Goal: Task Accomplishment & Management: Complete application form

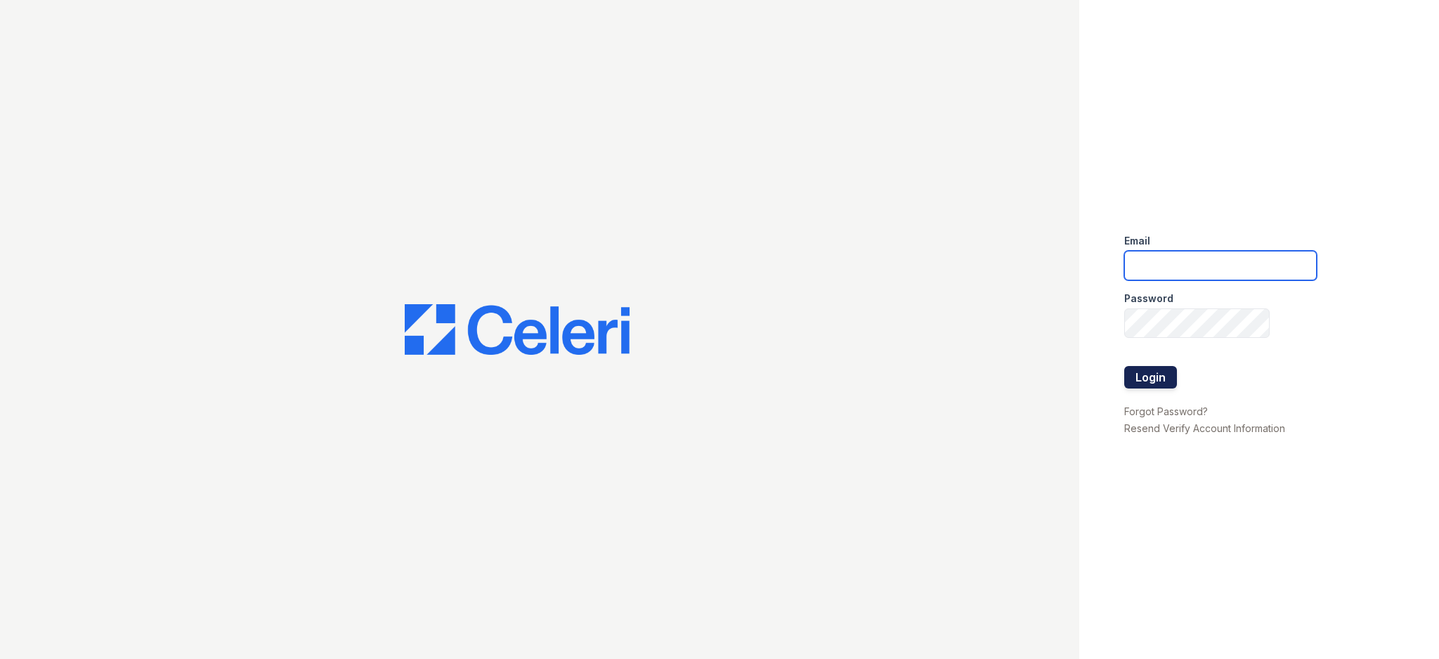
type input "[EMAIL_ADDRESS][DOMAIN_NAME]"
click at [1144, 377] on button "Login" at bounding box center [1150, 377] width 53 height 22
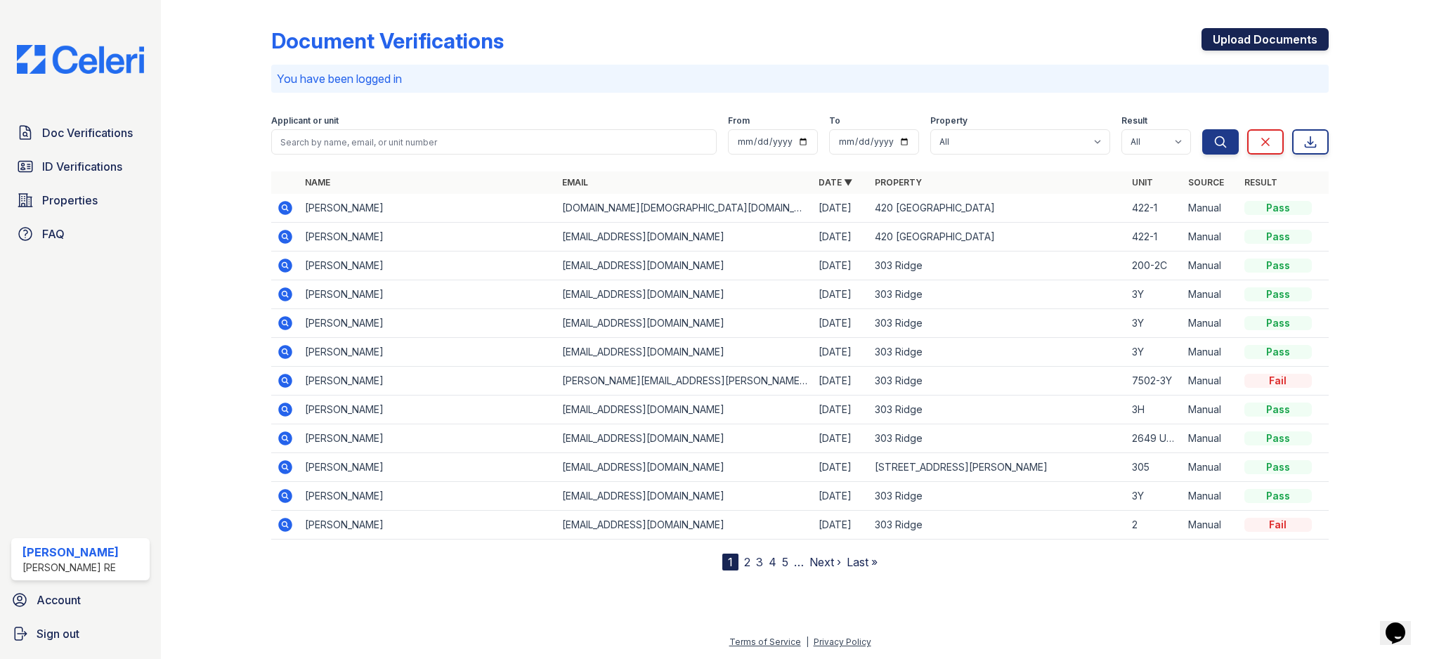
click at [1250, 43] on link "Upload Documents" at bounding box center [1264, 39] width 127 height 22
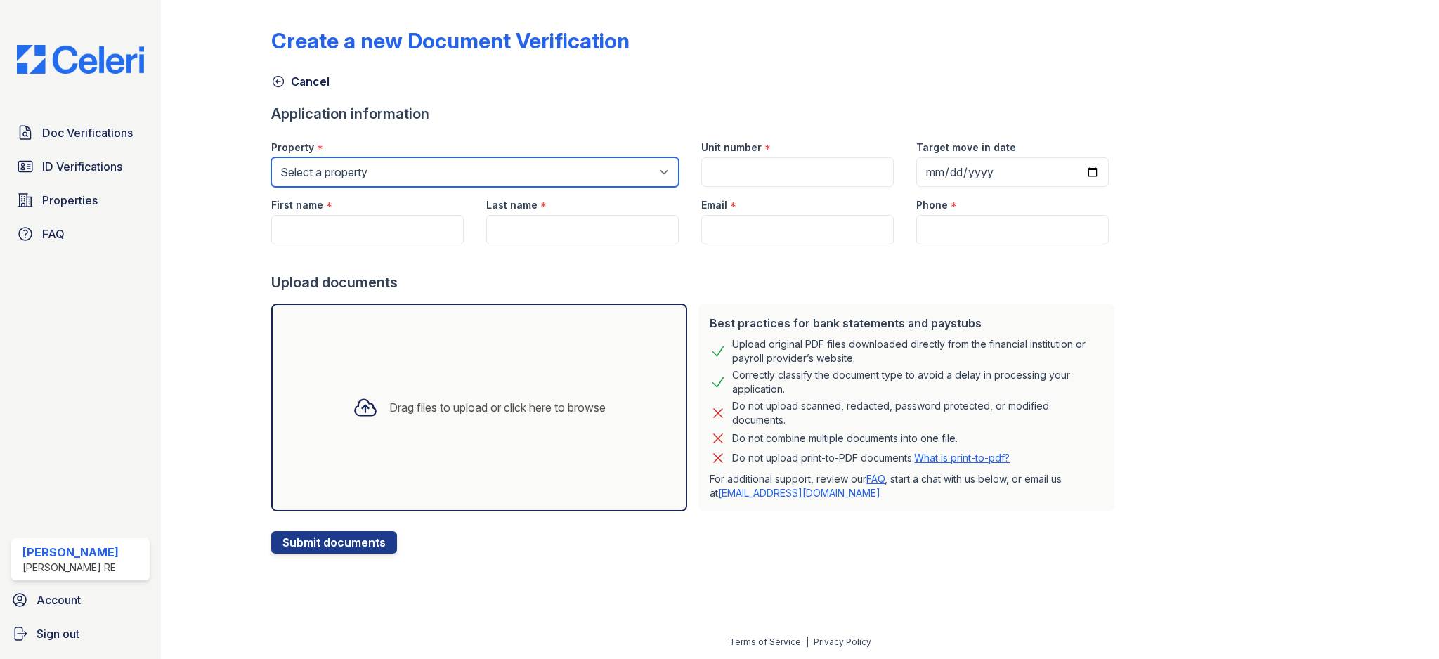
click at [550, 163] on select "Select a property [GEOGRAPHIC_DATA][STREET_ADDRESS][PERSON_NAME] [STREET_ADDRES…" at bounding box center [474, 172] width 407 height 30
click at [469, 171] on select "Select a property [GEOGRAPHIC_DATA][STREET_ADDRESS][PERSON_NAME] [STREET_ADDRES…" at bounding box center [474, 172] width 407 height 30
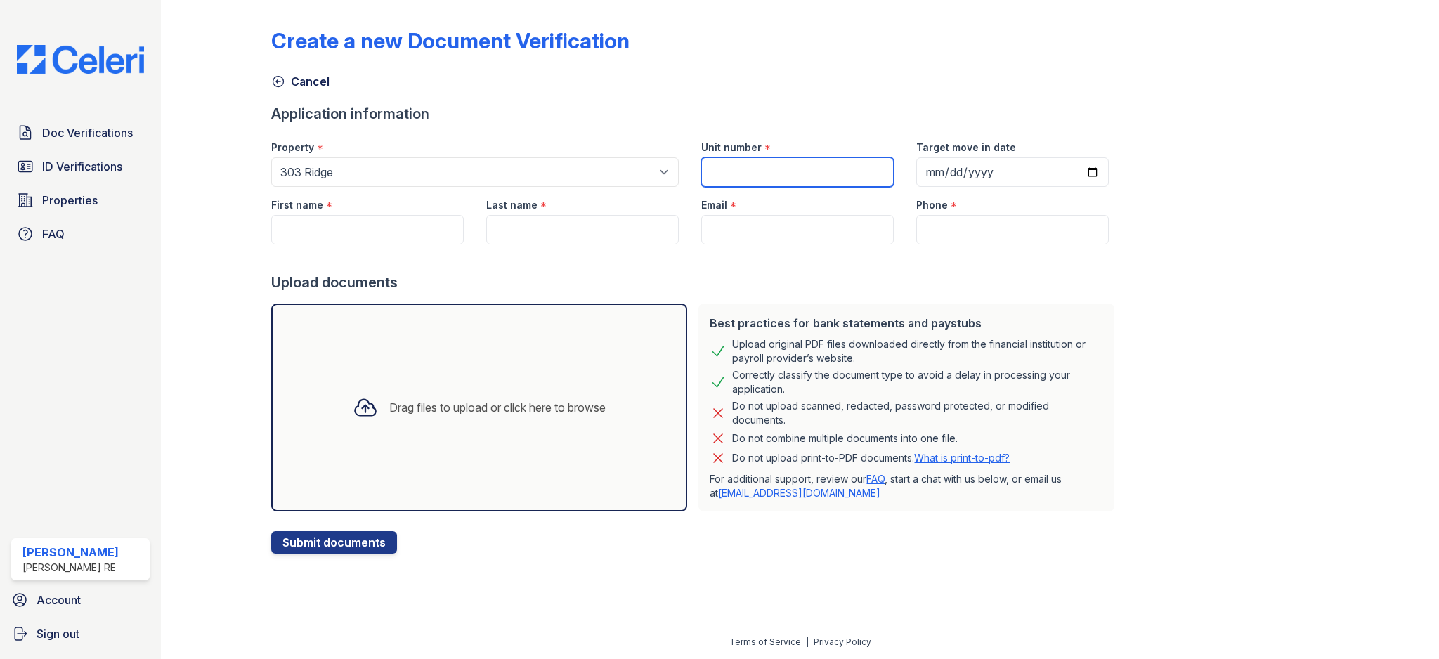
click at [742, 173] on input "Unit number" at bounding box center [797, 172] width 192 height 30
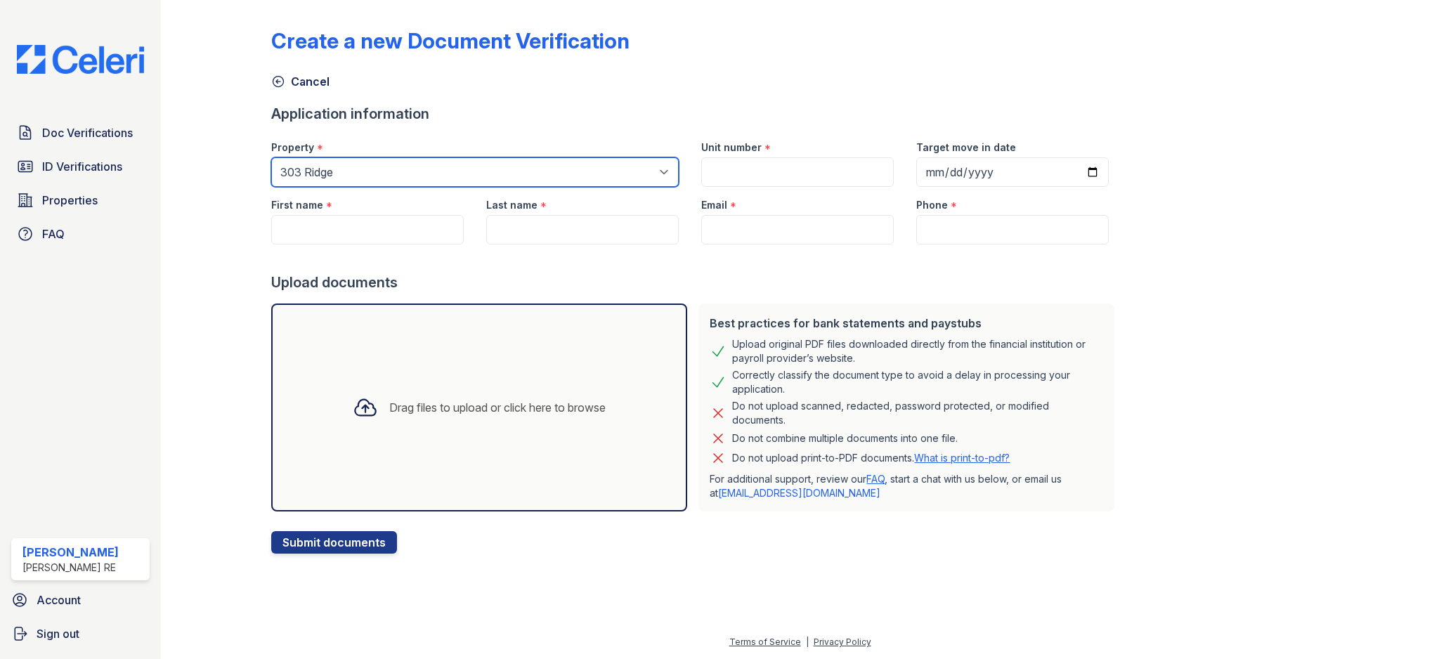
click at [479, 167] on select "Select a property [GEOGRAPHIC_DATA][STREET_ADDRESS][PERSON_NAME] [STREET_ADDRES…" at bounding box center [474, 172] width 407 height 30
select select "3112"
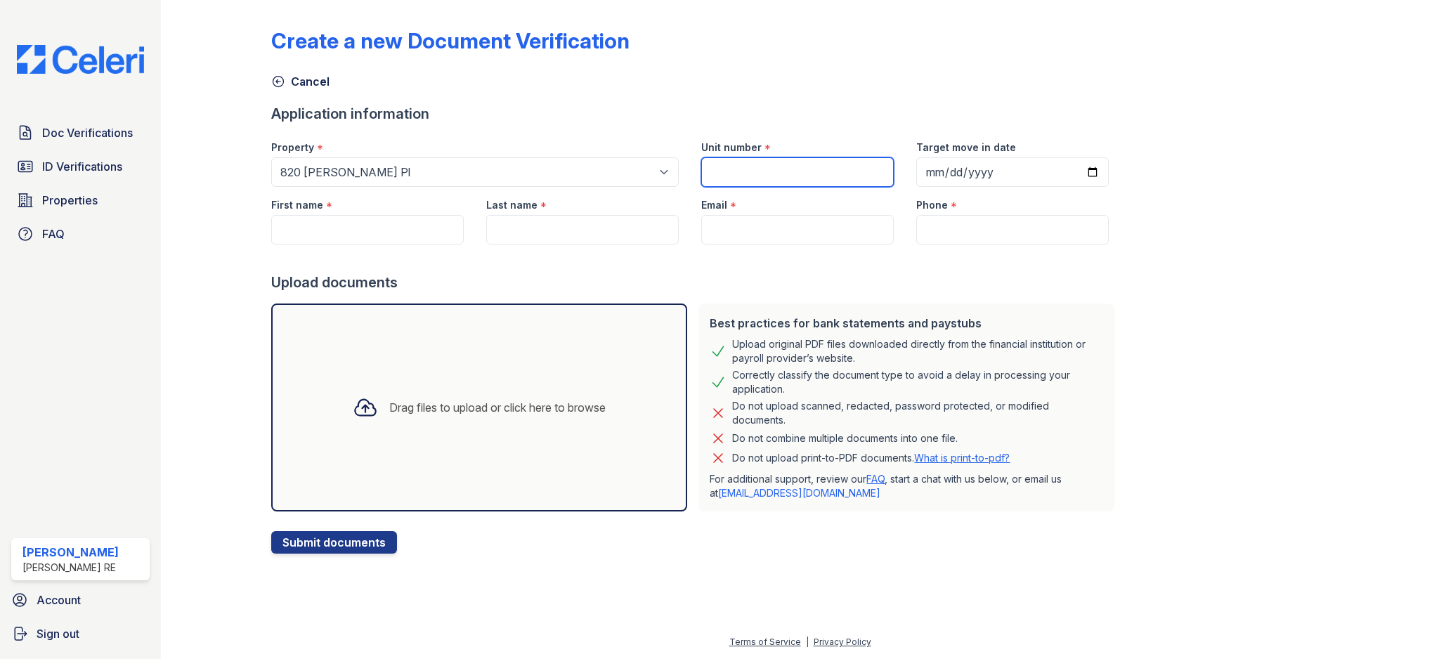
click at [709, 159] on input "Unit number" at bounding box center [797, 172] width 192 height 30
type input "2S"
click at [376, 234] on input "First name" at bounding box center [367, 230] width 192 height 30
click at [324, 230] on input "First name" at bounding box center [367, 230] width 192 height 30
paste input "[PERSON_NAME] Beethoven [PERSON_NAME]"
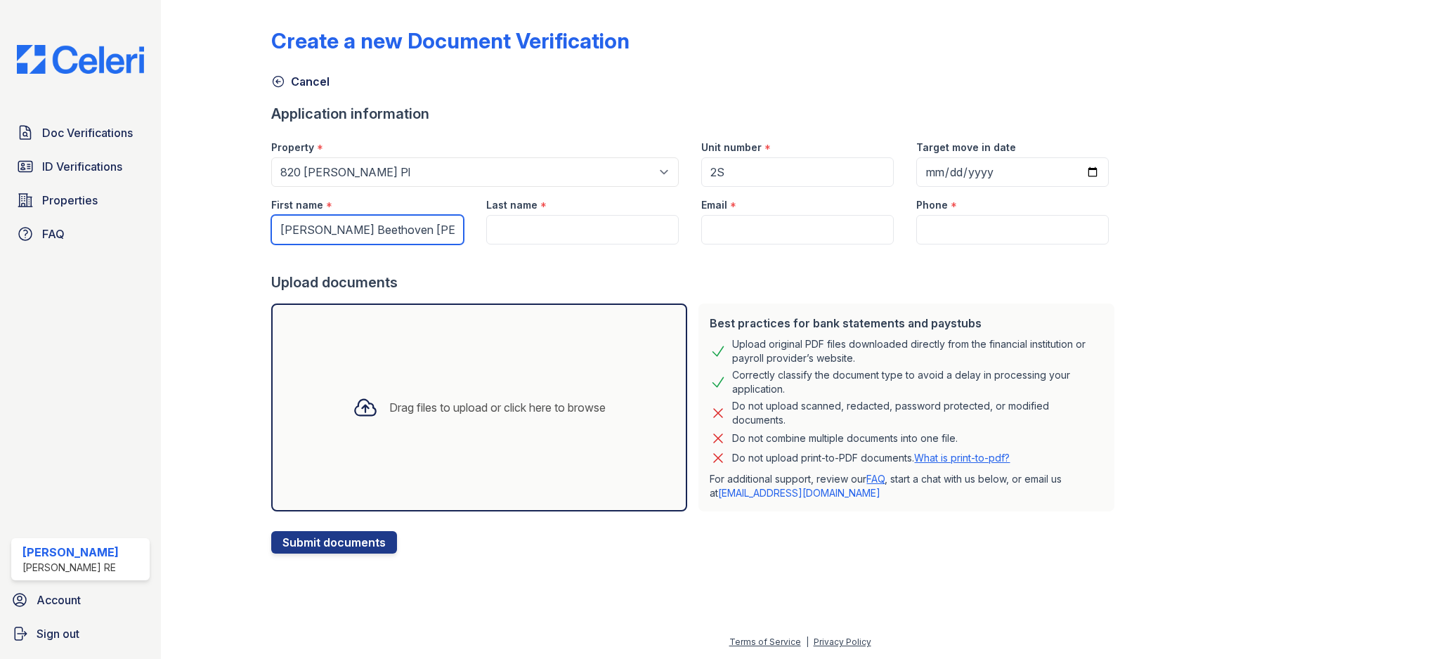
drag, startPoint x: 309, startPoint y: 228, endPoint x: 466, endPoint y: 230, distance: 157.3
click at [449, 230] on input "[PERSON_NAME] Beethoven [PERSON_NAME]" at bounding box center [367, 230] width 192 height 30
type input "[PERSON_NAME] Beethoven [PERSON_NAME]"
click at [532, 228] on input "Last name" at bounding box center [582, 230] width 192 height 30
paste input "[PERSON_NAME] Beethoven [PERSON_NAME]"
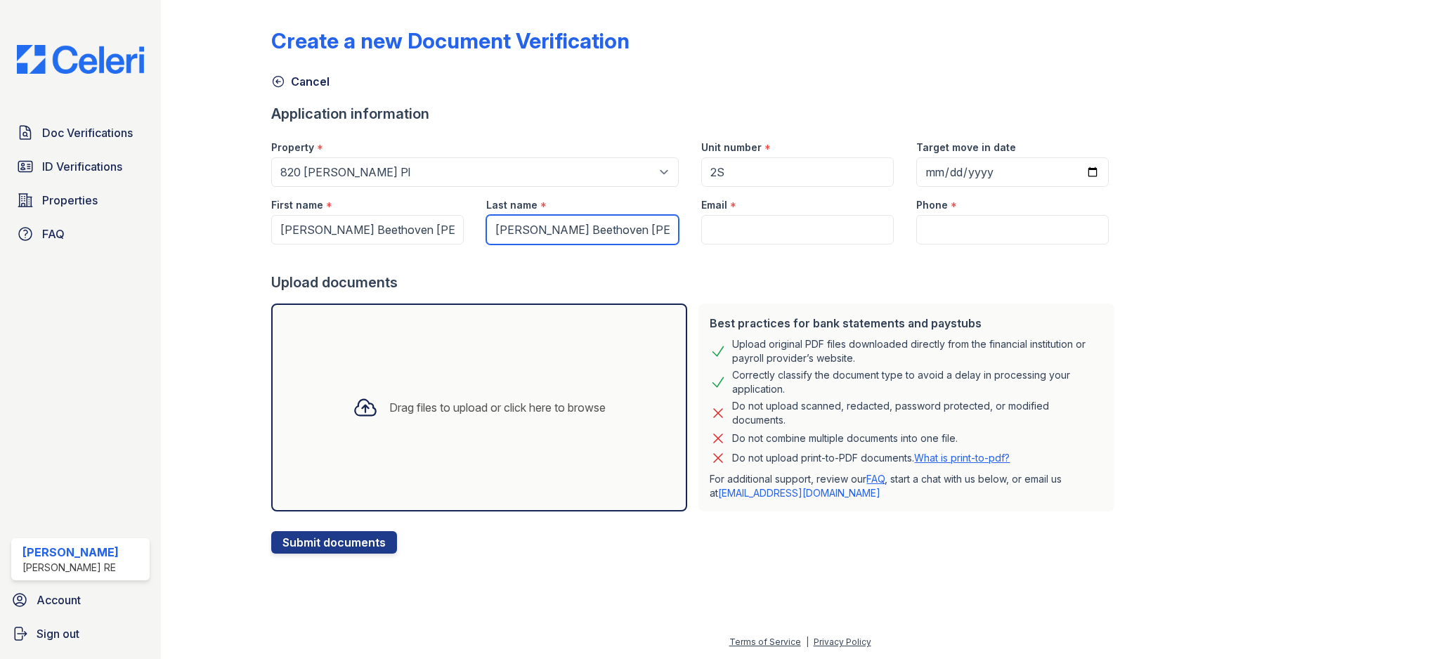
type input "[PERSON_NAME] Beethoven [PERSON_NAME]"
drag, startPoint x: 431, startPoint y: 225, endPoint x: 306, endPoint y: 225, distance: 124.3
click at [306, 225] on input "[PERSON_NAME] Beethoven [PERSON_NAME]" at bounding box center [367, 230] width 192 height 30
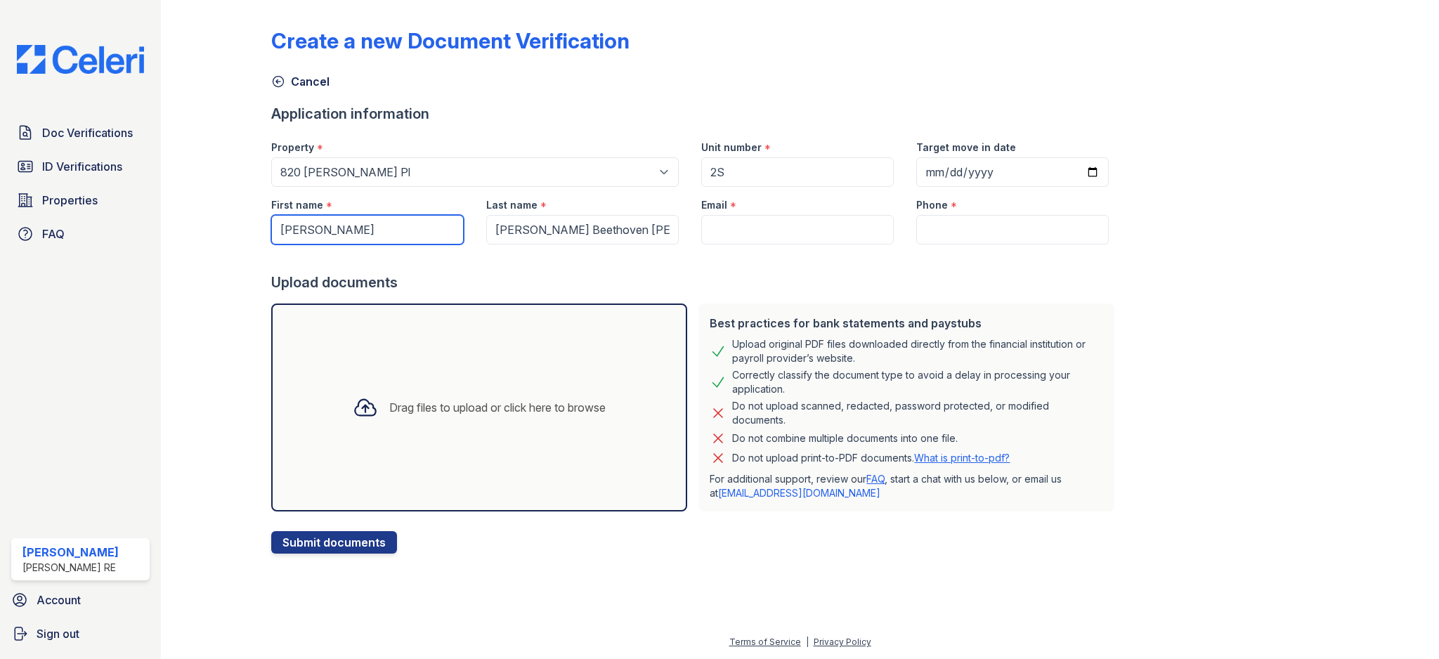
type input "[PERSON_NAME]"
drag, startPoint x: 715, startPoint y: 271, endPoint x: 726, endPoint y: 217, distance: 55.2
click at [716, 271] on div at bounding box center [695, 258] width 849 height 28
click at [952, 218] on input "Phone" at bounding box center [1012, 230] width 192 height 30
paste input "[PHONE_NUMBER]"
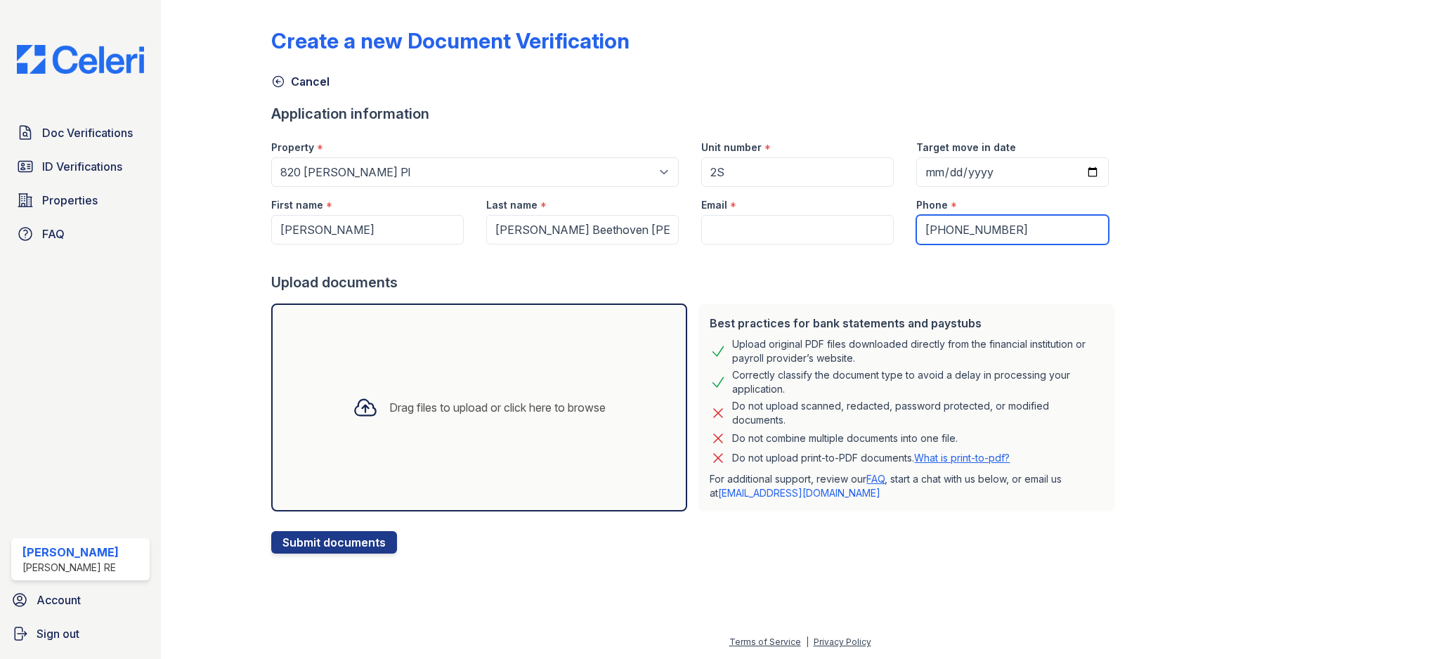
type input "[PHONE_NUMBER]"
drag, startPoint x: 819, startPoint y: 310, endPoint x: 817, endPoint y: 275, distance: 35.2
click at [818, 311] on div "Best practices for bank statements and paystubs Upload original PDF files downl…" at bounding box center [906, 407] width 416 height 208
click at [746, 217] on input "Email" at bounding box center [797, 230] width 192 height 30
paste input "[EMAIL_ADDRESS][DOMAIN_NAME]"
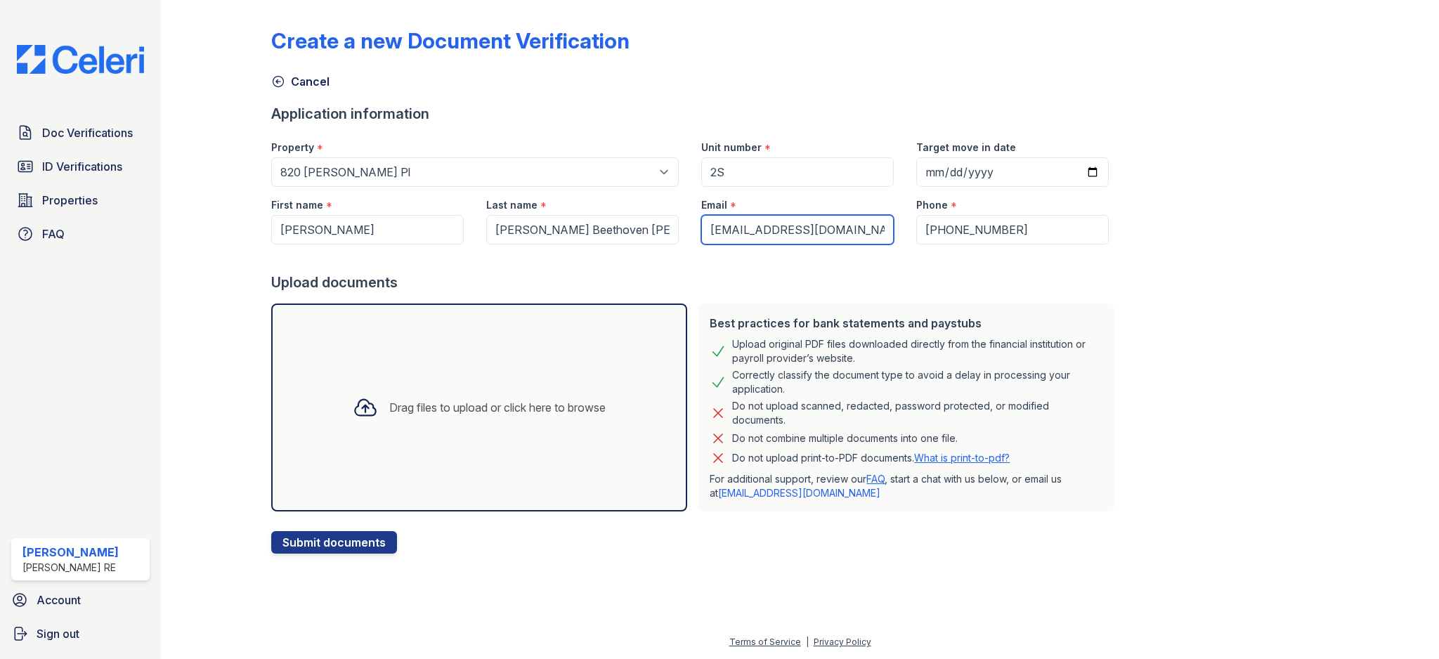
type input "[EMAIL_ADDRESS][DOMAIN_NAME]"
click at [714, 288] on div "Upload documents" at bounding box center [695, 283] width 849 height 20
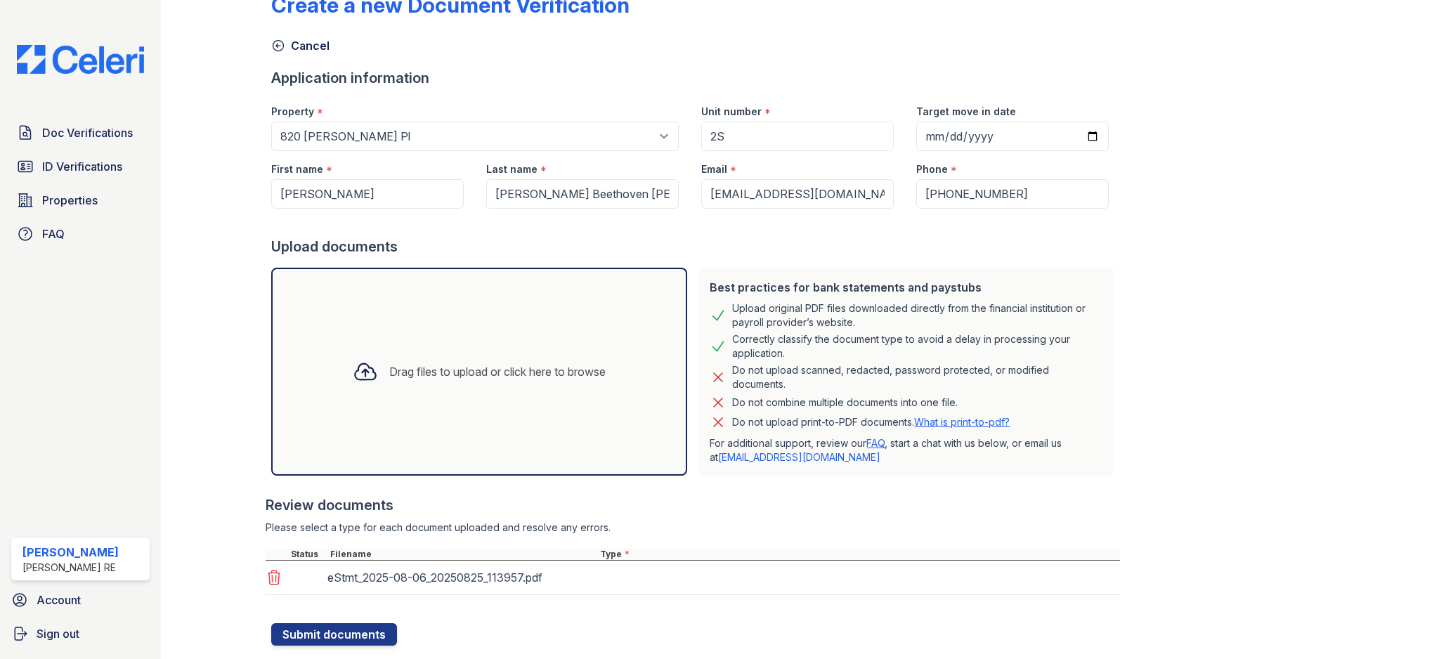
scroll to position [70, 0]
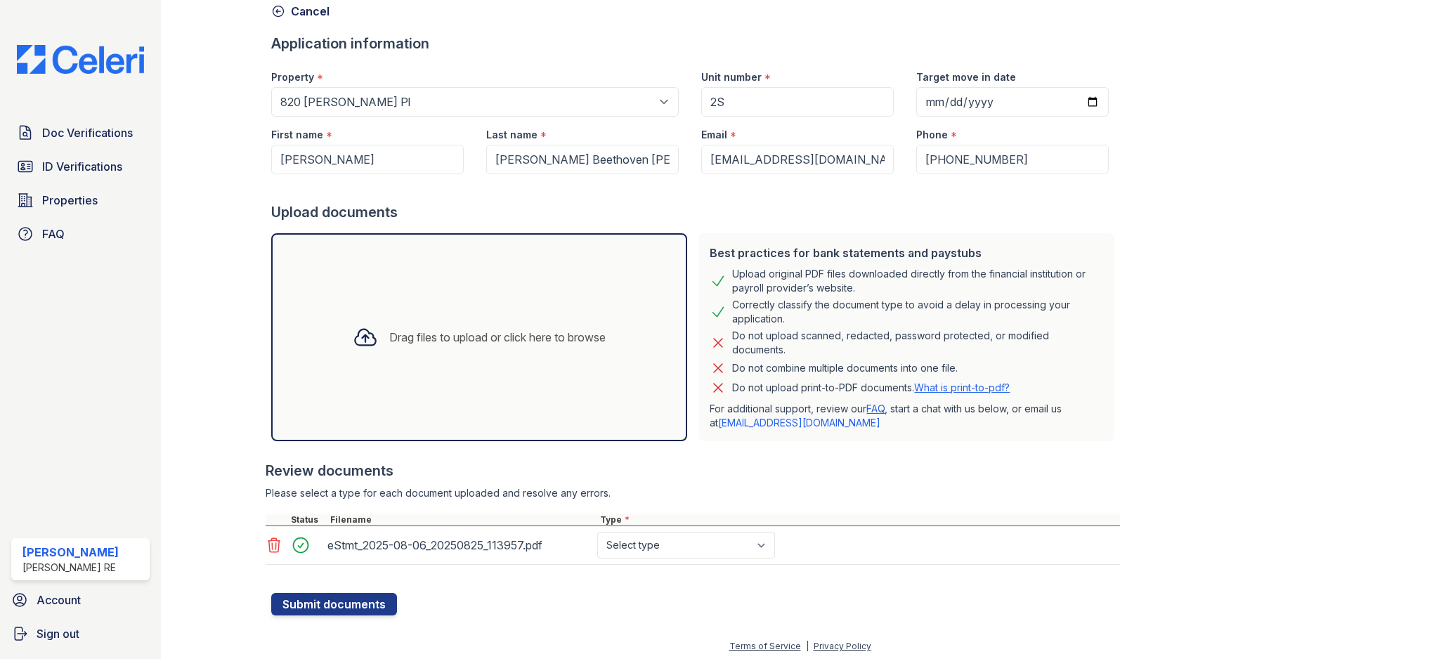
click at [705, 560] on div "eStmt_2025-08-06_20250825_113957.pdf Select type Paystub Bank Statement Offer L…" at bounding box center [693, 545] width 854 height 39
click at [708, 545] on select "Select type Paystub Bank Statement Offer Letter Tax Documents Benefit Award Let…" at bounding box center [686, 545] width 178 height 27
select select "bank_statement"
click at [358, 608] on button "Submit documents" at bounding box center [334, 604] width 126 height 22
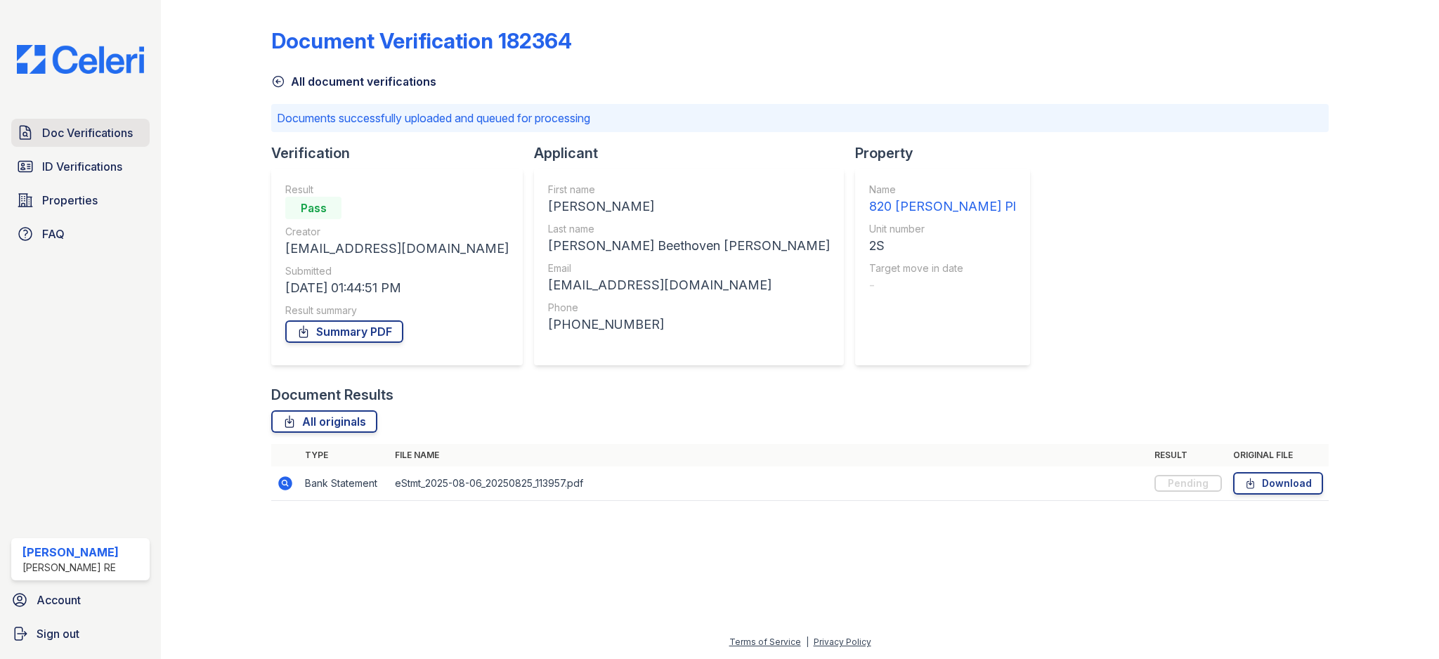
click at [107, 131] on span "Doc Verifications" at bounding box center [87, 132] width 91 height 17
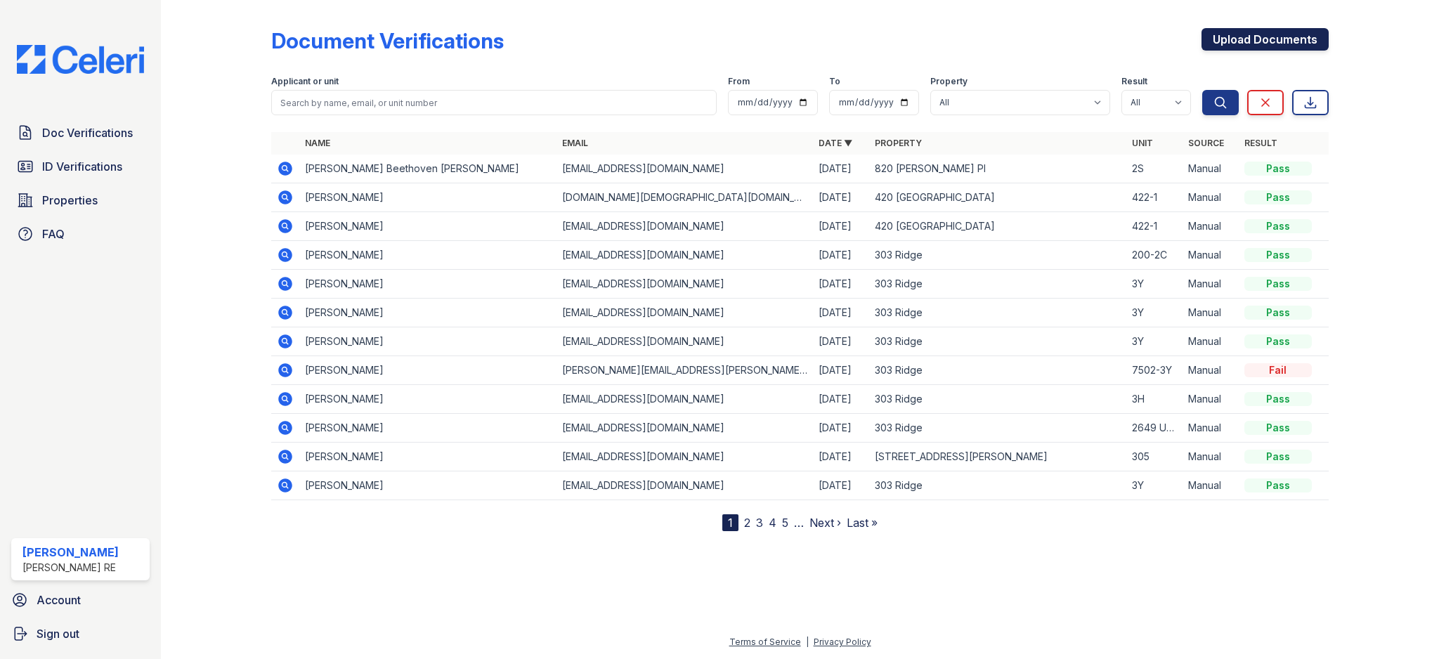
click at [1318, 32] on link "Upload Documents" at bounding box center [1264, 39] width 127 height 22
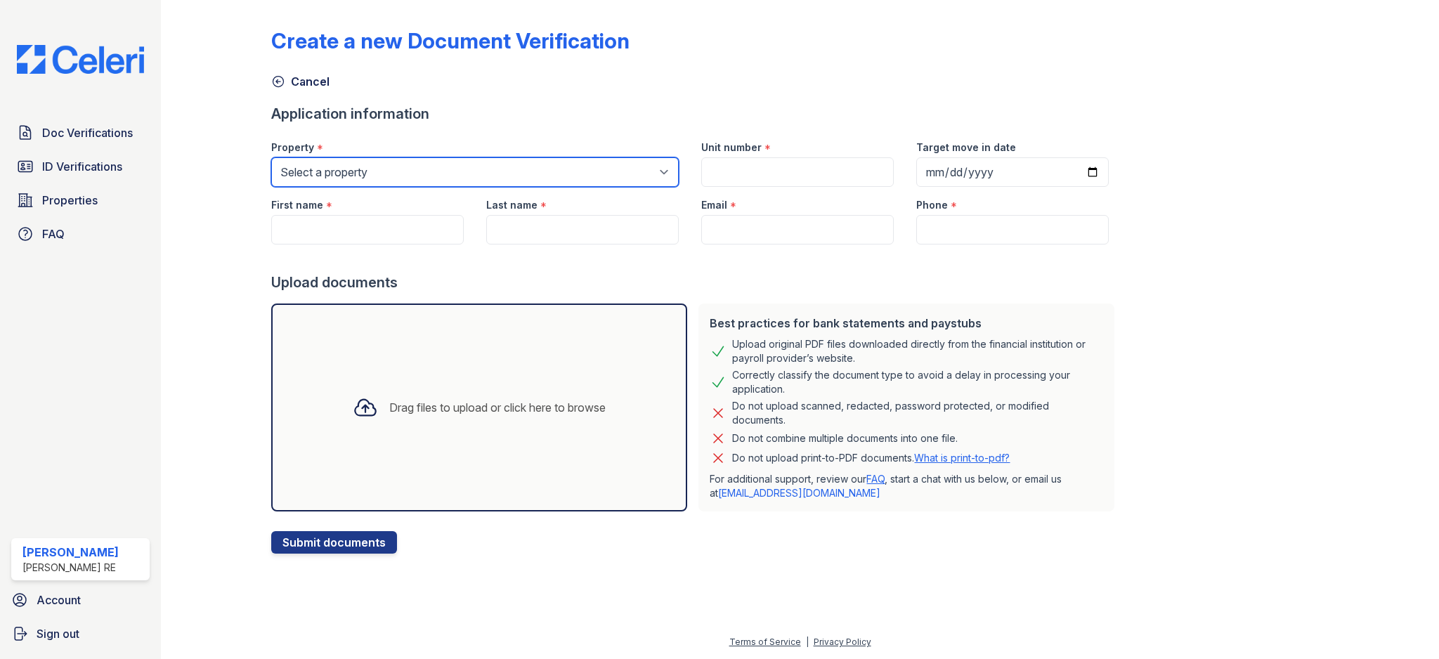
click at [478, 161] on select "Select a property [GEOGRAPHIC_DATA][STREET_ADDRESS][PERSON_NAME] [STREET_ADDRES…" at bounding box center [474, 172] width 407 height 30
select select "3112"
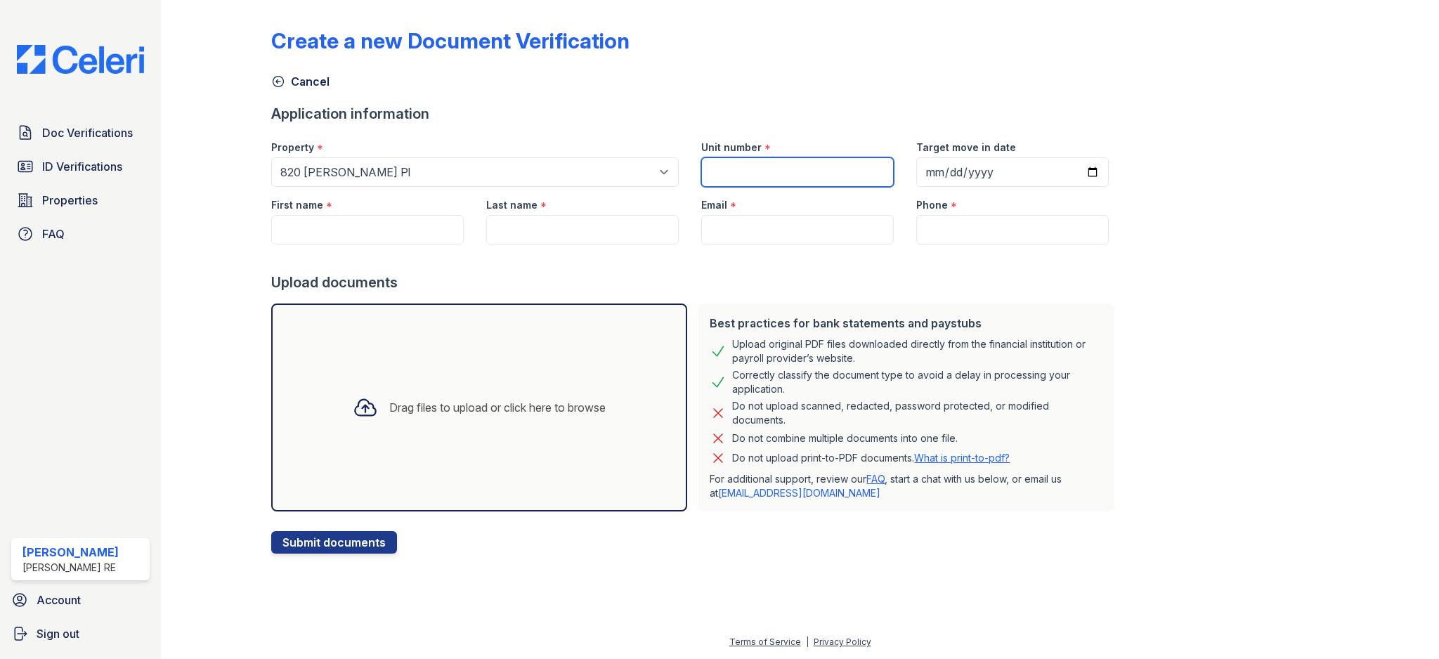
click at [739, 166] on input "Unit number" at bounding box center [797, 172] width 192 height 30
type input "2S"
click at [669, 266] on div at bounding box center [695, 258] width 849 height 28
click at [660, 266] on div at bounding box center [695, 258] width 849 height 28
click at [393, 227] on input "First name" at bounding box center [367, 230] width 192 height 30
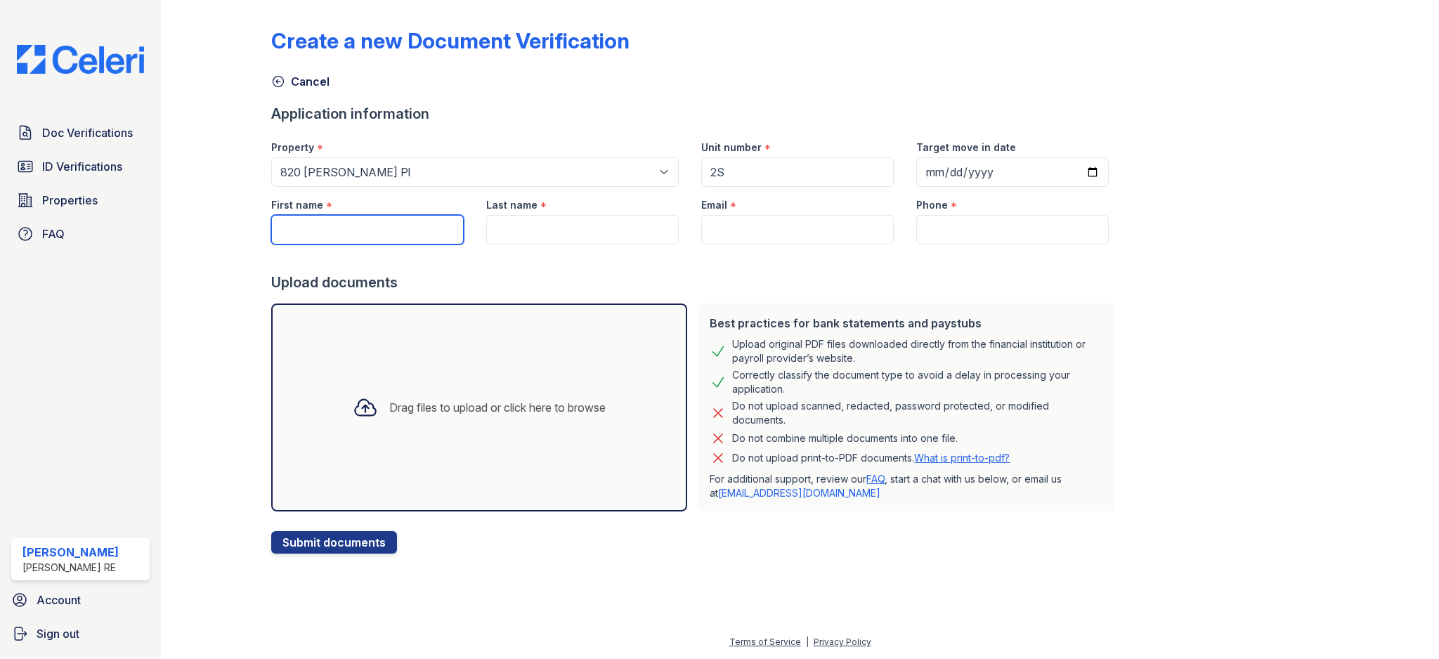
paste input "[PERSON_NAME]"
drag, startPoint x: 369, startPoint y: 237, endPoint x: 320, endPoint y: 232, distance: 49.4
click at [320, 232] on input "[PERSON_NAME]" at bounding box center [367, 230] width 192 height 30
type input "[PERSON_NAME]"
click at [500, 225] on input "Last name" at bounding box center [582, 230] width 192 height 30
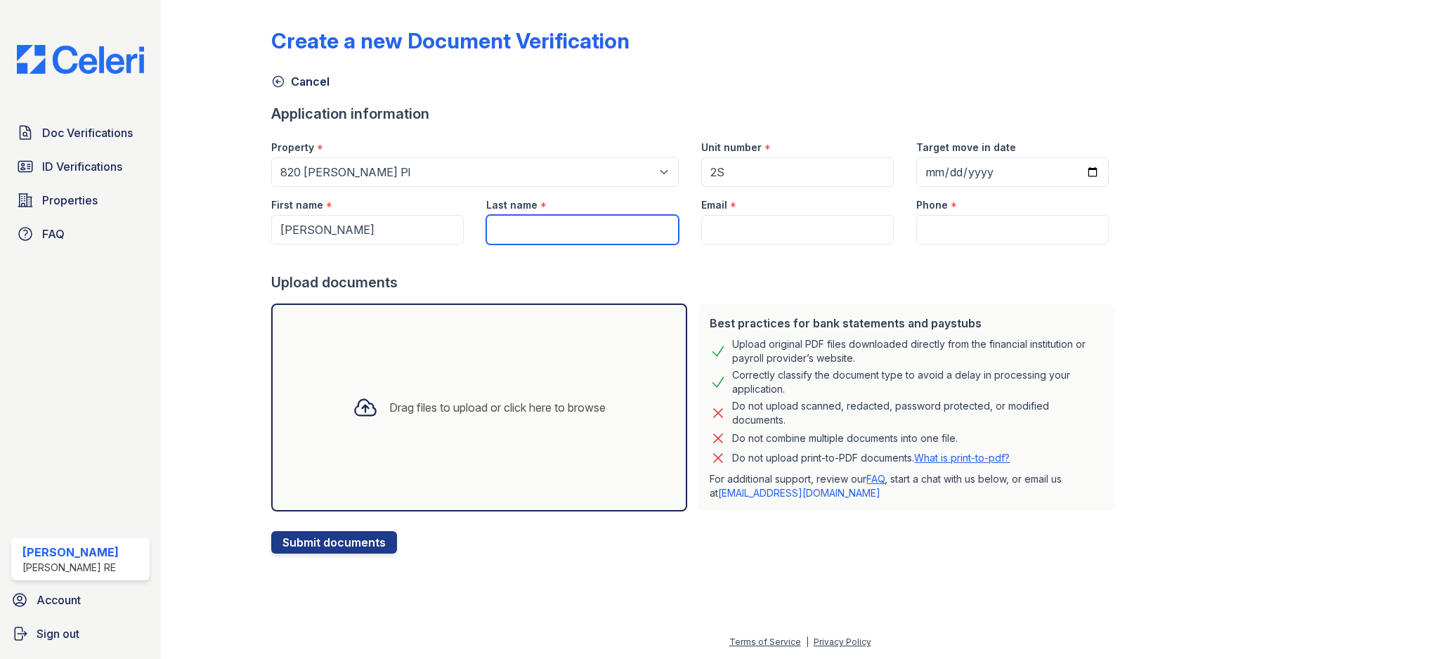
paste input "[PERSON_NAME]"
drag, startPoint x: 534, startPoint y: 230, endPoint x: 461, endPoint y: 229, distance: 72.4
click at [461, 229] on div "First name * [PERSON_NAME] Last name * [PERSON_NAME] Email * Phone *" at bounding box center [690, 216] width 860 height 58
type input "Sifra"
click at [586, 287] on div "Upload documents" at bounding box center [695, 283] width 849 height 20
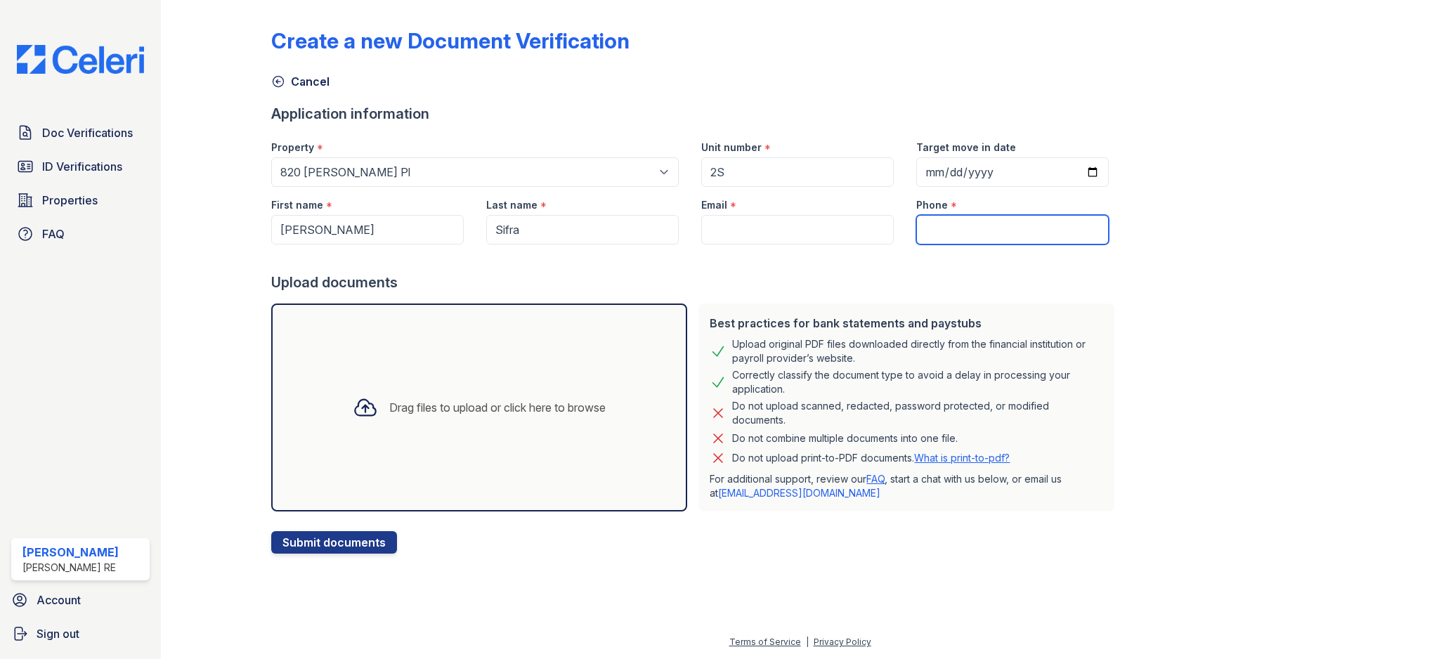
click at [950, 238] on input "Phone" at bounding box center [1012, 230] width 192 height 30
paste input "[PHONE_NUMBER]"
type input "[PHONE_NUMBER]"
drag, startPoint x: 722, startPoint y: 315, endPoint x: 716, endPoint y: 309, distance: 8.5
click at [721, 315] on div "Best practices for bank statements and paystubs" at bounding box center [905, 323] width 393 height 17
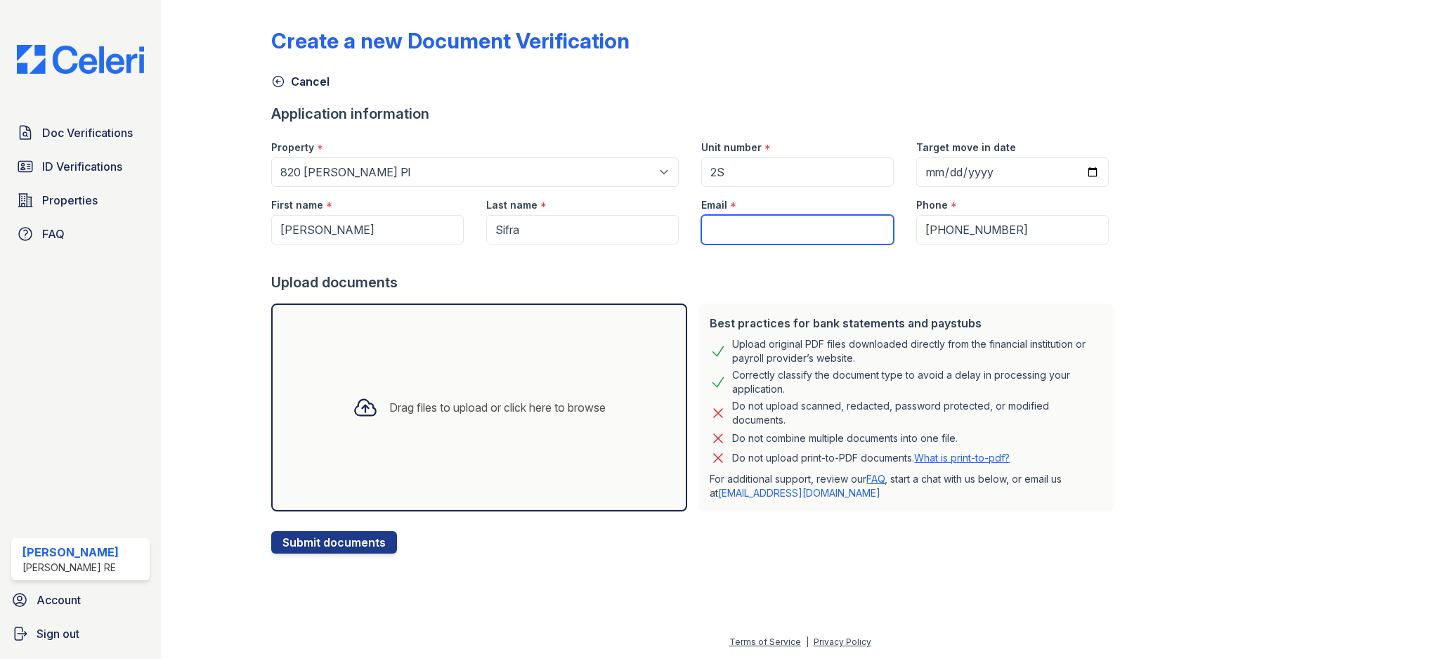
click at [763, 232] on input "Email" at bounding box center [797, 230] width 192 height 30
paste input "[EMAIL_ADDRESS][DOMAIN_NAME]"
type input "[EMAIL_ADDRESS][DOMAIN_NAME]"
click at [677, 296] on form "Application information Property * Select a property [GEOGRAPHIC_DATA] [STREET_…" at bounding box center [695, 329] width 849 height 450
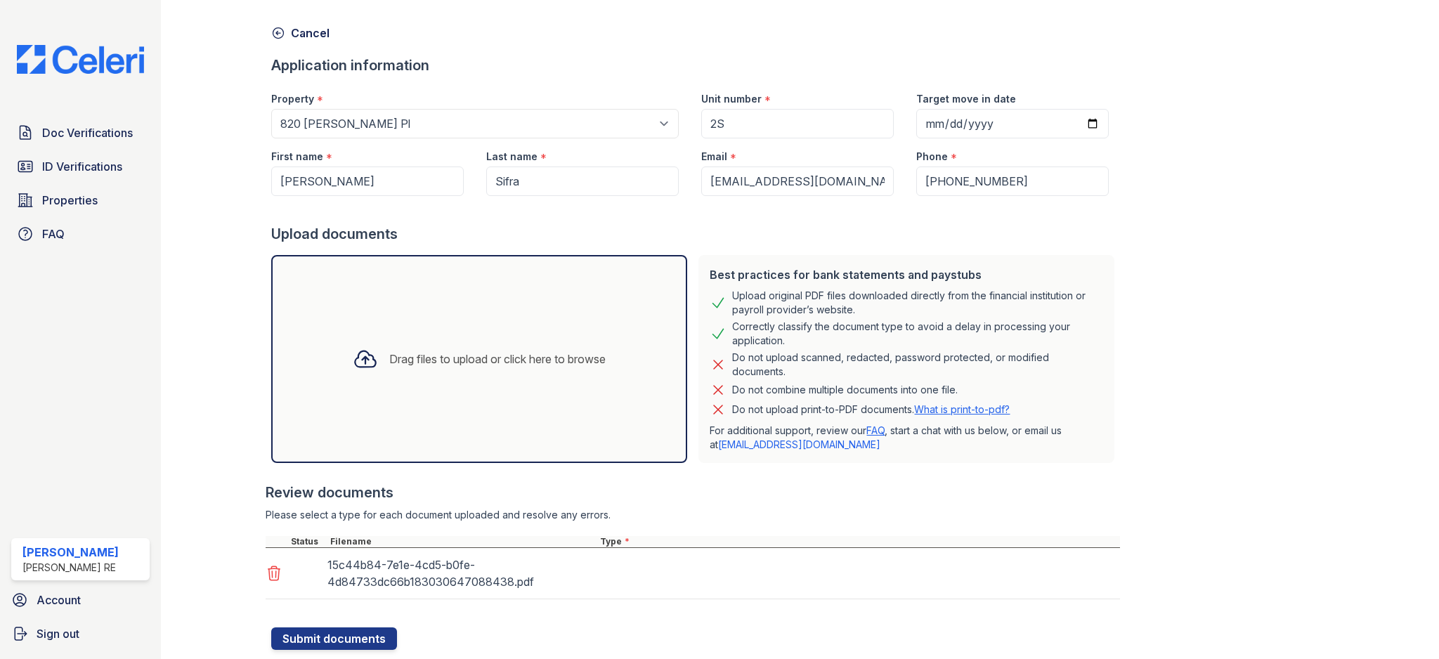
scroll to position [87, 0]
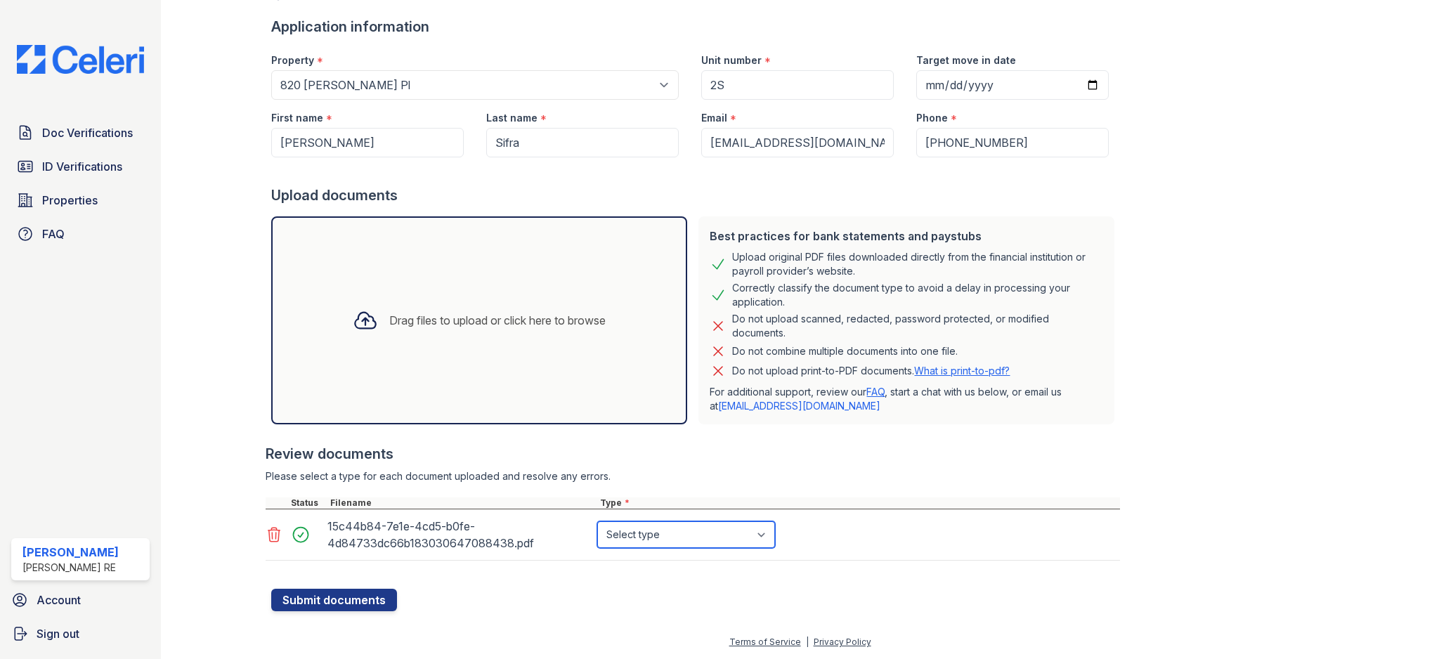
click at [679, 540] on select "Select type Paystub Bank Statement Offer Letter Tax Documents Benefit Award Let…" at bounding box center [686, 534] width 178 height 27
select select "paystub"
click at [365, 601] on button "Submit documents" at bounding box center [334, 600] width 126 height 22
